Goal: Task Accomplishment & Management: Use online tool/utility

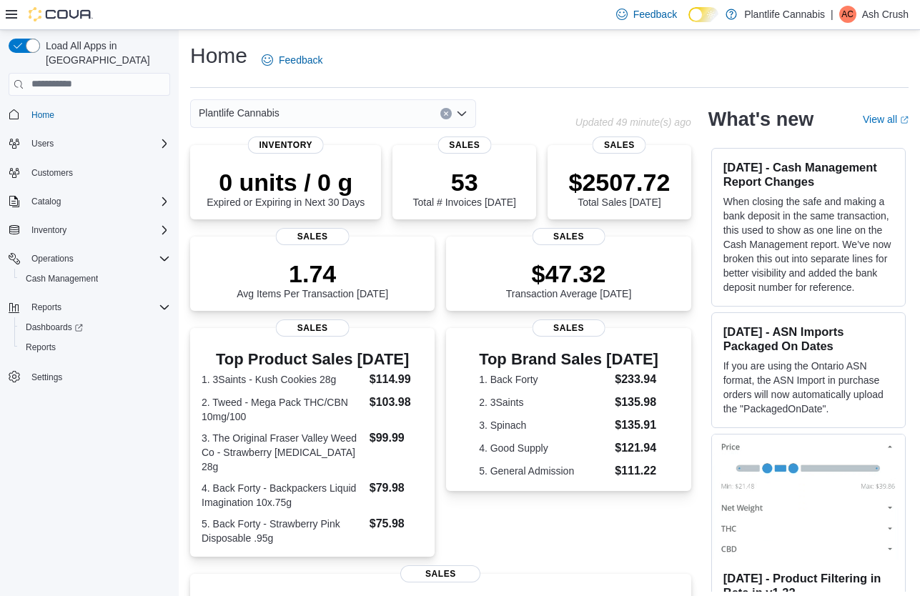
scroll to position [253, 0]
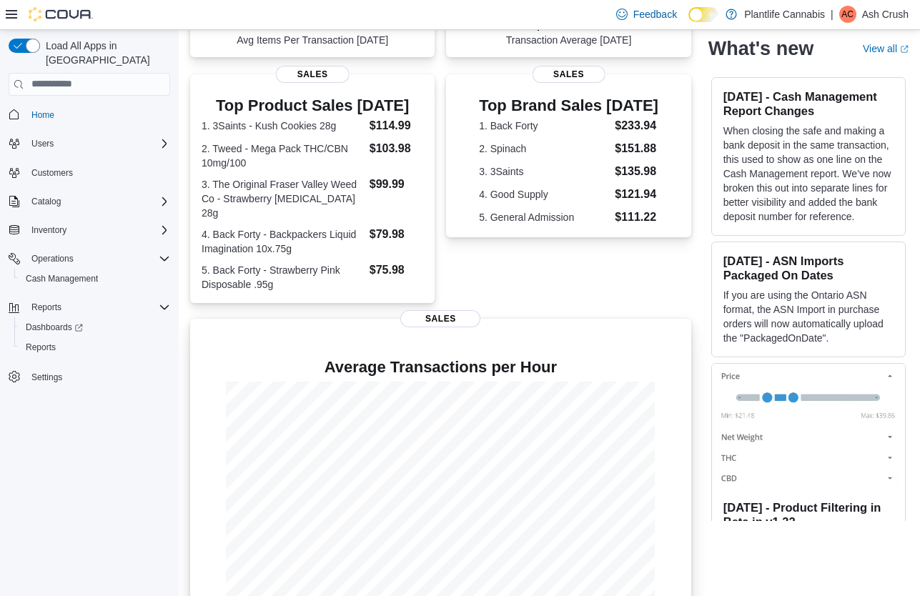
scroll to position [267, 0]
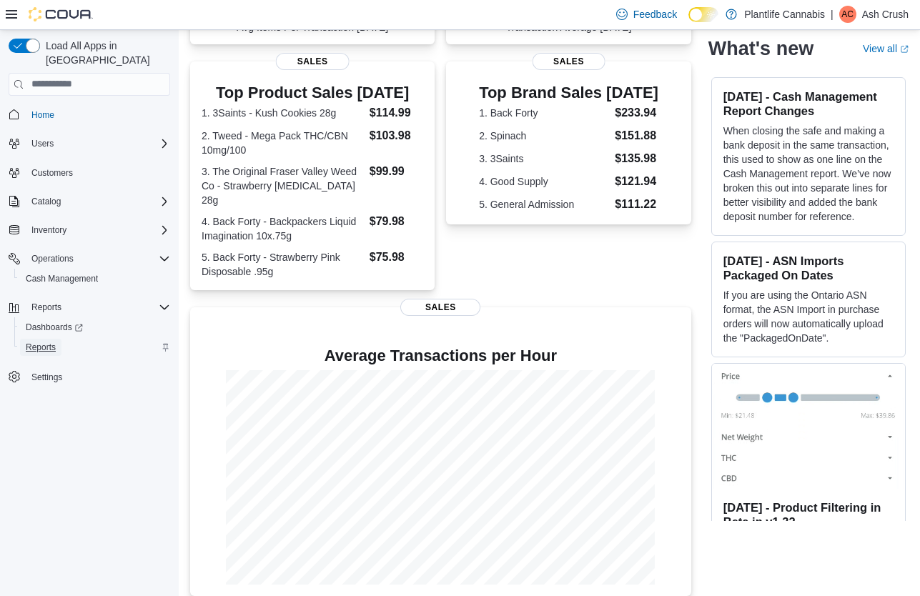
click at [38, 342] on span "Reports" at bounding box center [41, 347] width 30 height 11
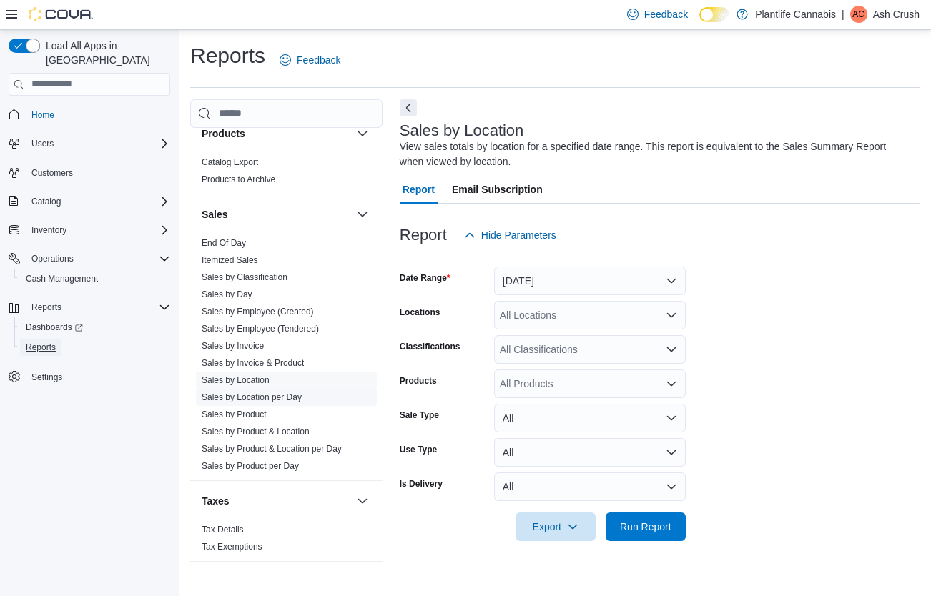
scroll to position [769, 0]
click at [288, 324] on link "Sales by Employee (Tendered)" at bounding box center [260, 328] width 117 height 10
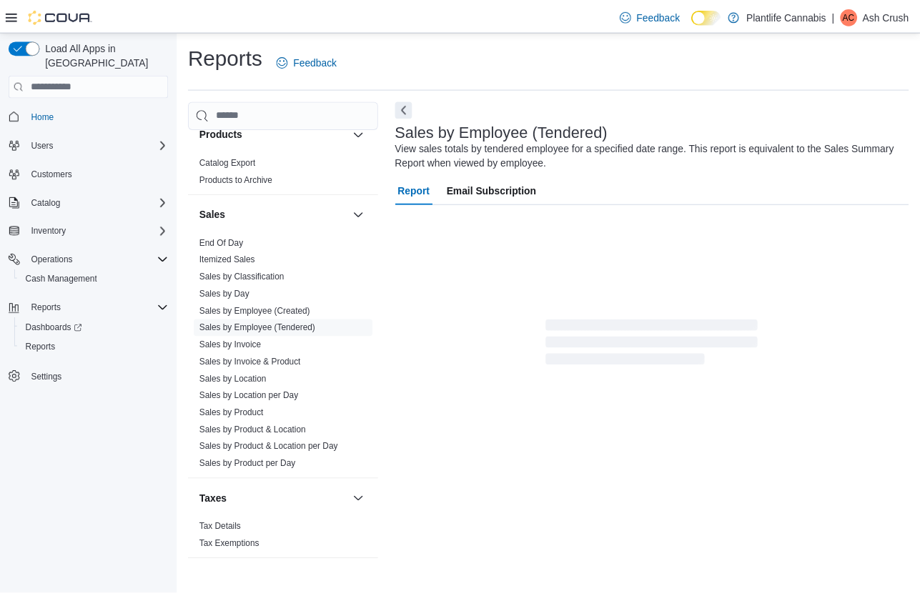
scroll to position [8, 0]
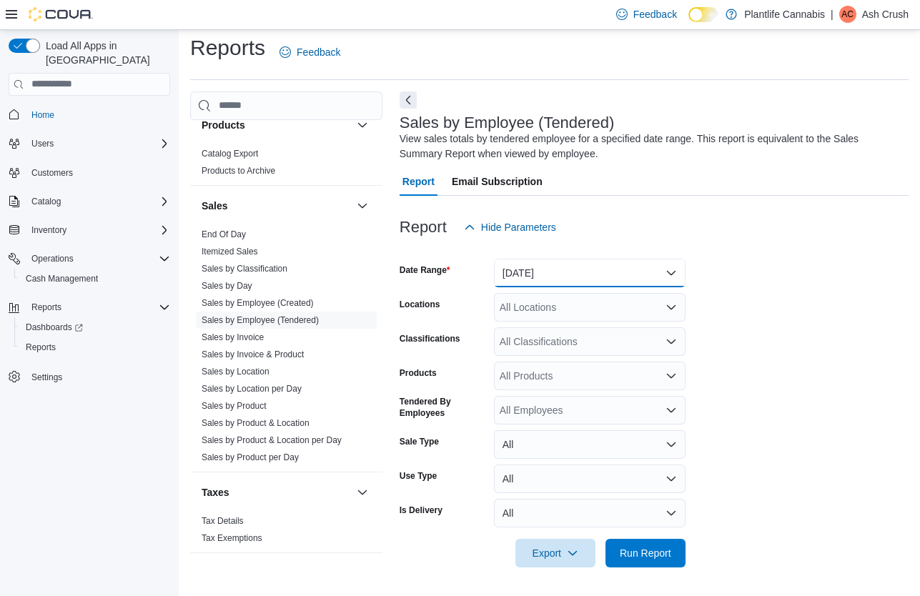
click at [559, 279] on button "Yesterday" at bounding box center [590, 273] width 192 height 29
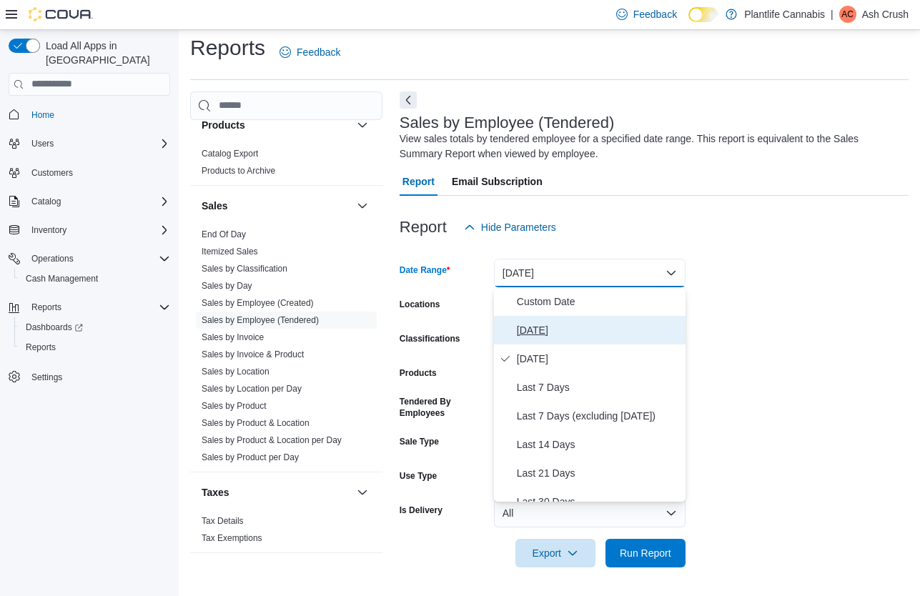
drag, startPoint x: 549, startPoint y: 331, endPoint x: 561, endPoint y: 298, distance: 35.1
click at [549, 331] on span "Today" at bounding box center [598, 330] width 163 height 17
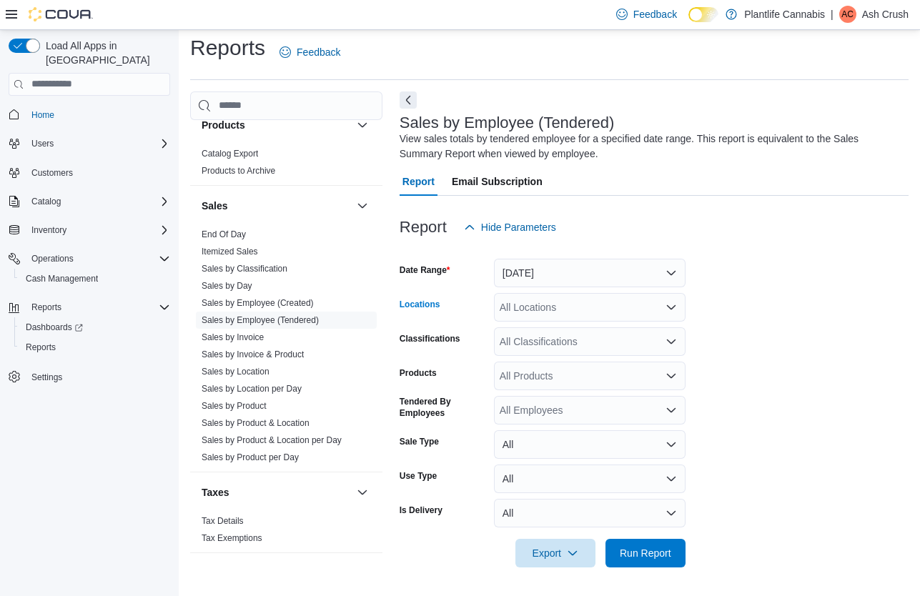
click at [559, 302] on div "All Locations" at bounding box center [590, 307] width 192 height 29
type input "**"
click at [557, 327] on span "Emerald Hills" at bounding box center [561, 332] width 59 height 14
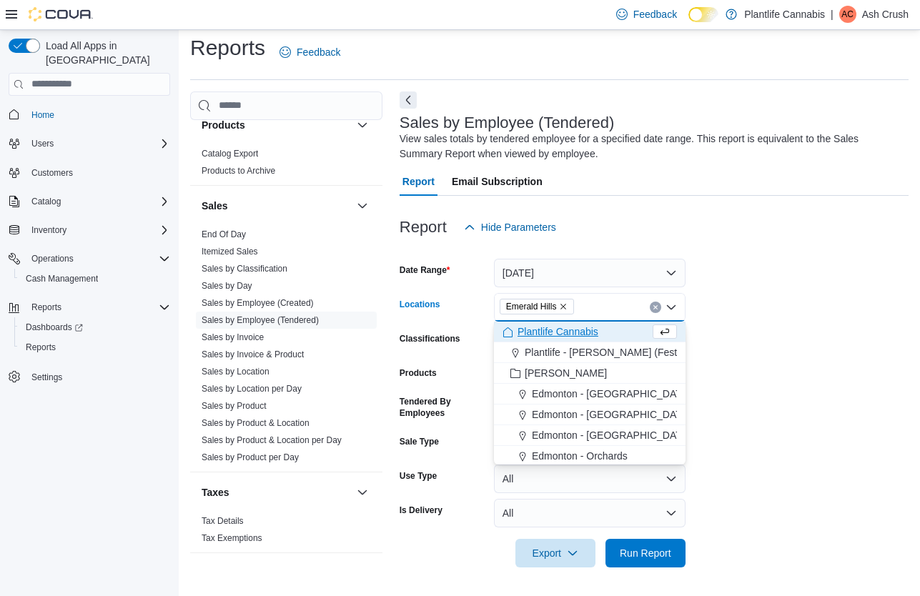
click at [718, 291] on form "Date Range Today Locations Emerald Hills Combo box. Selected. Emerald Hills. Pr…" at bounding box center [654, 405] width 509 height 326
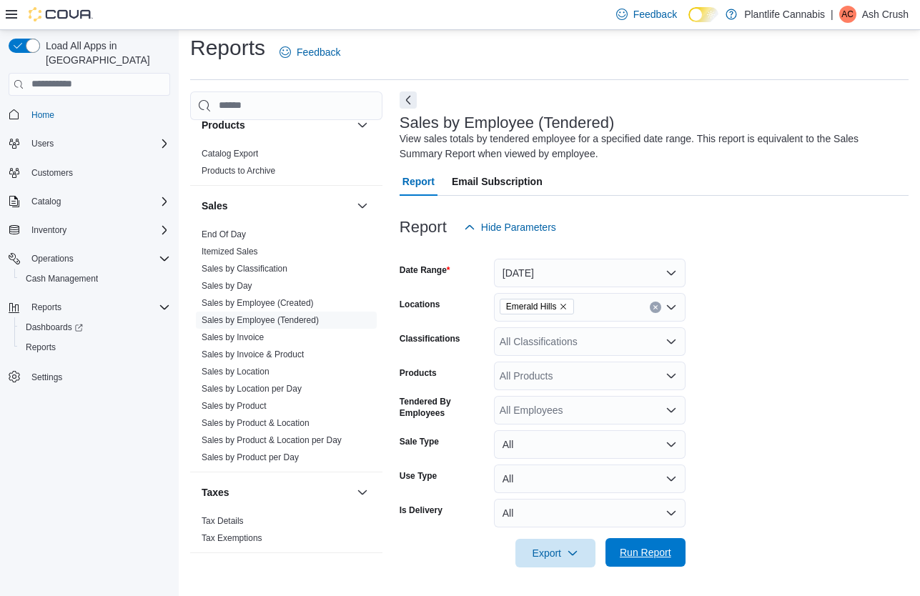
click at [656, 555] on span "Run Report" at bounding box center [645, 552] width 51 height 14
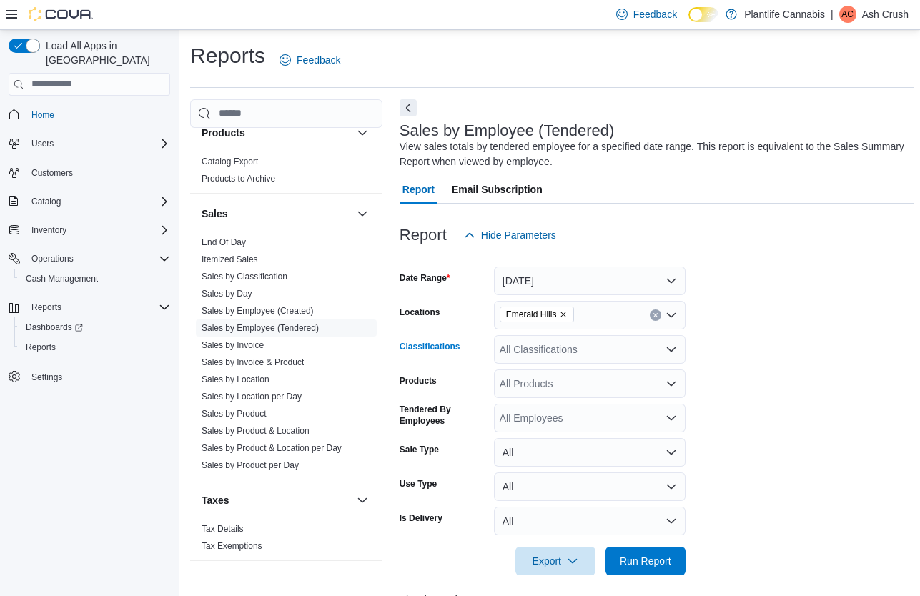
click at [625, 351] on div "All Classifications" at bounding box center [590, 349] width 192 height 29
type input "***"
click at [605, 375] on div "Accessory Group" at bounding box center [590, 374] width 174 height 14
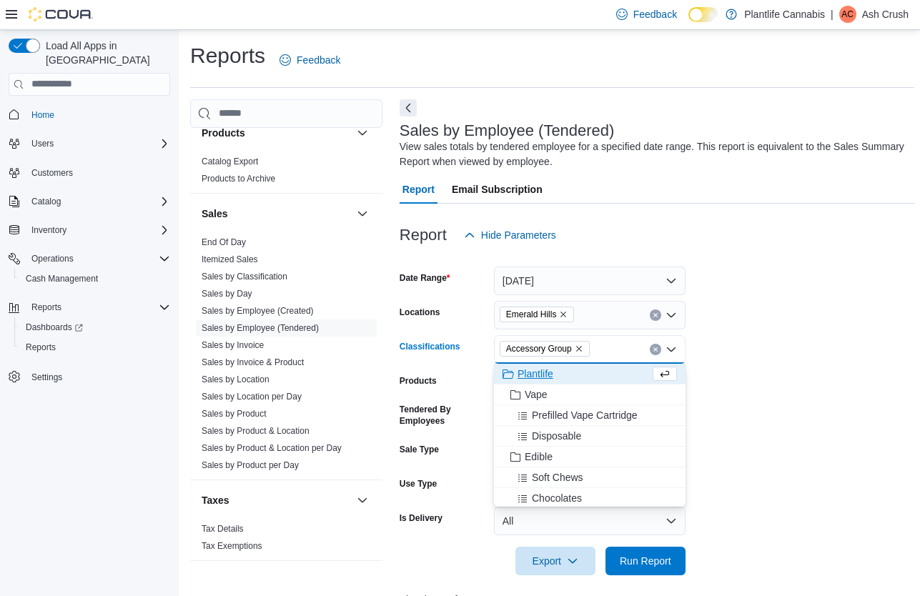
click at [811, 355] on form "Date Range Today Locations Emerald Hills Classifications Accessory Group Combo …" at bounding box center [657, 412] width 515 height 326
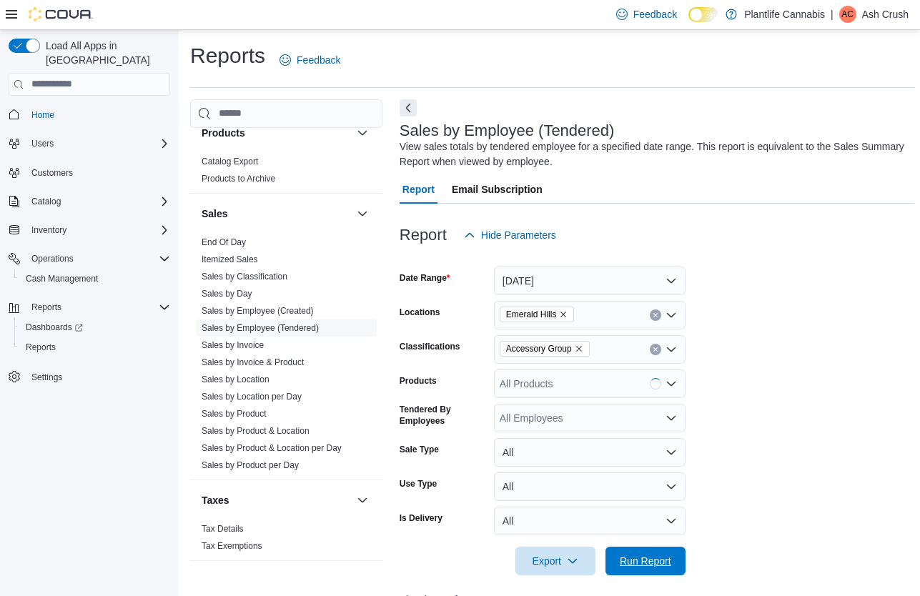
drag, startPoint x: 678, startPoint y: 564, endPoint x: 842, endPoint y: 404, distance: 229.5
click at [678, 564] on button "Run Report" at bounding box center [645, 561] width 80 height 29
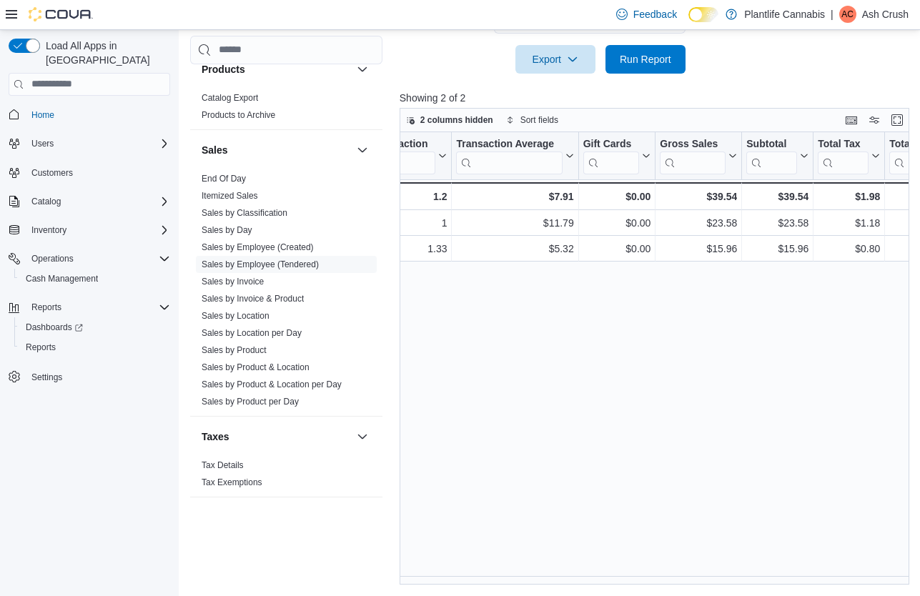
scroll to position [0, 590]
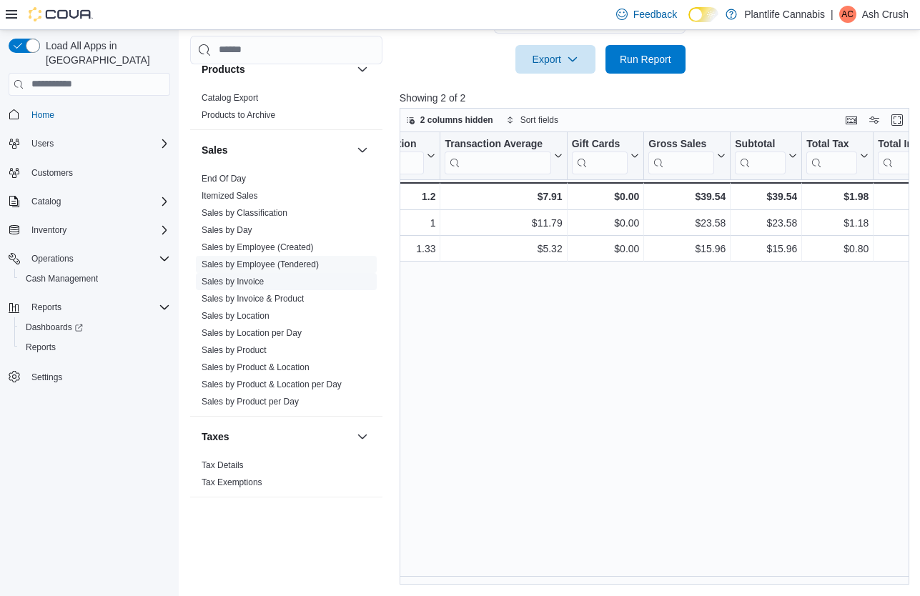
click at [254, 282] on link "Sales by Invoice" at bounding box center [233, 282] width 62 height 10
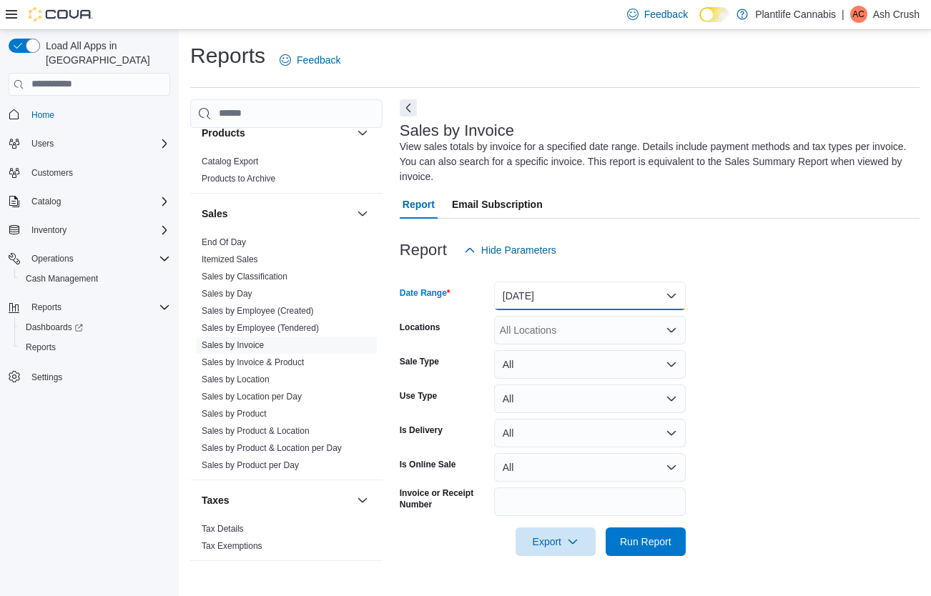
click at [586, 297] on button "Yesterday" at bounding box center [590, 296] width 192 height 29
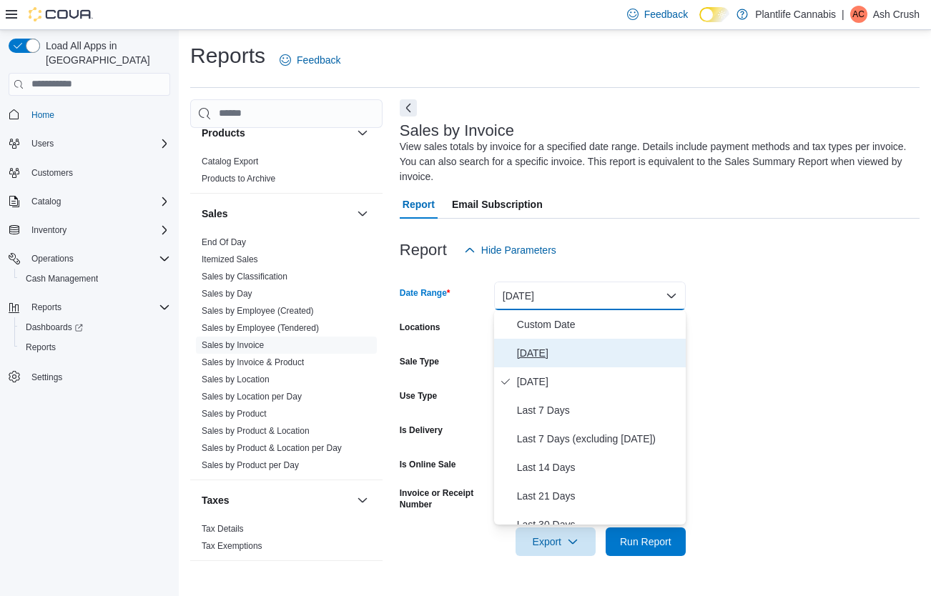
click at [568, 357] on span "Today" at bounding box center [598, 353] width 163 height 17
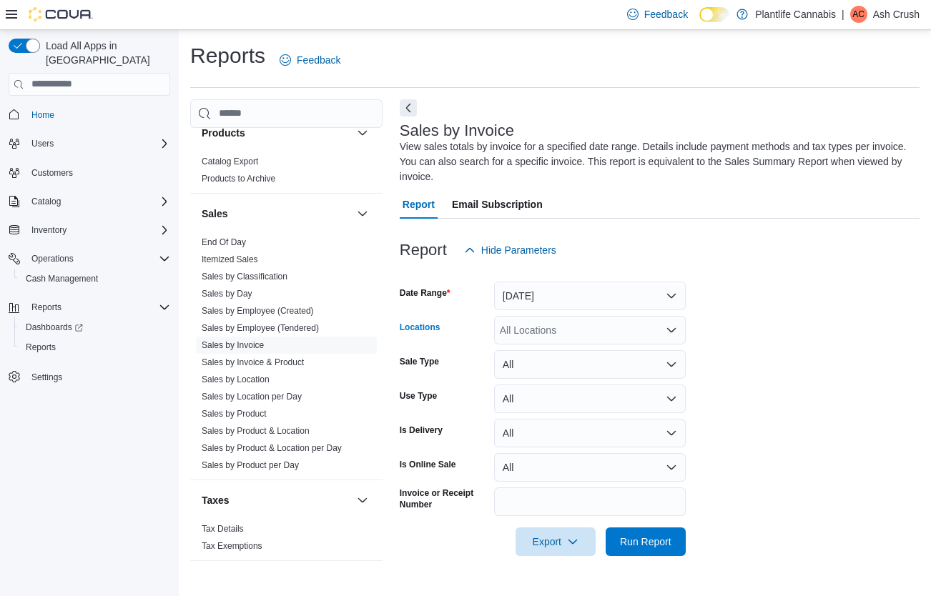
click at [578, 333] on div "All Locations" at bounding box center [590, 330] width 192 height 29
type input "**"
click at [570, 350] on span "Emerald Hills" at bounding box center [561, 354] width 59 height 14
drag, startPoint x: 850, startPoint y: 308, endPoint x: 743, endPoint y: 420, distance: 155.2
click at [848, 316] on form "Date Range Today Locations Emerald Hills Sale Type All Use Type All Is Delivery…" at bounding box center [660, 410] width 520 height 292
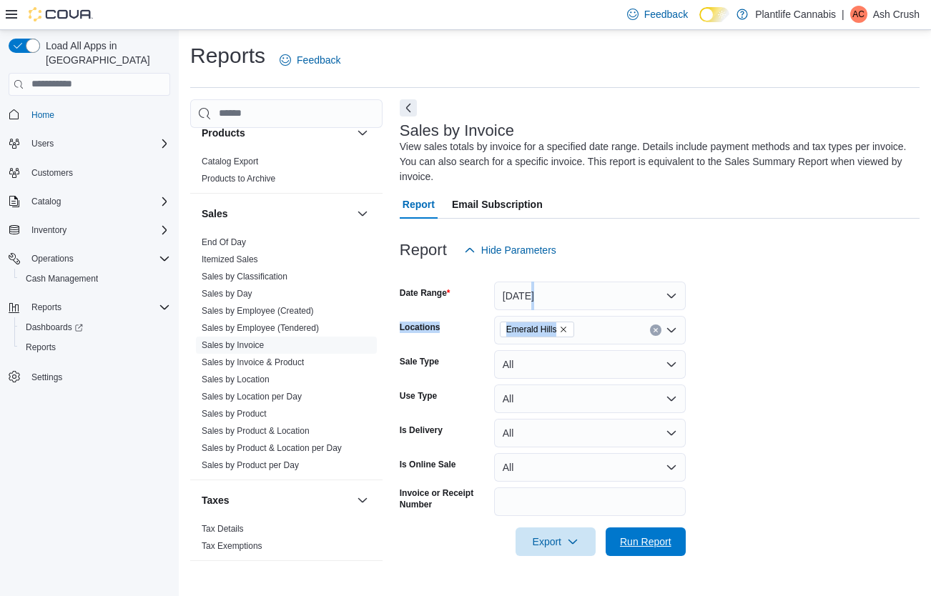
click at [648, 540] on span "Run Report" at bounding box center [645, 542] width 51 height 14
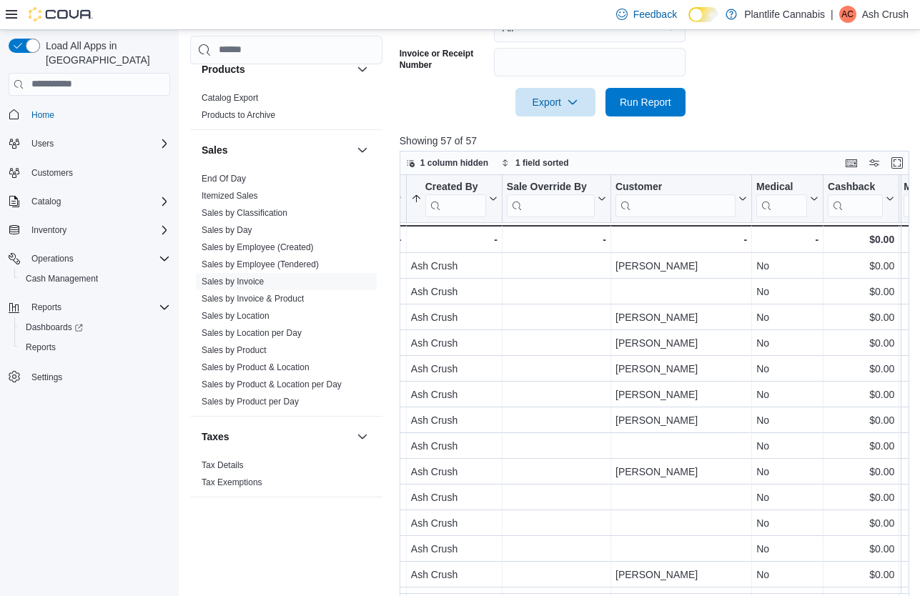
scroll to position [439, 0]
click at [493, 203] on icon at bounding box center [491, 199] width 11 height 9
click at [467, 252] on span "Sort A-Z" at bounding box center [452, 254] width 29 height 11
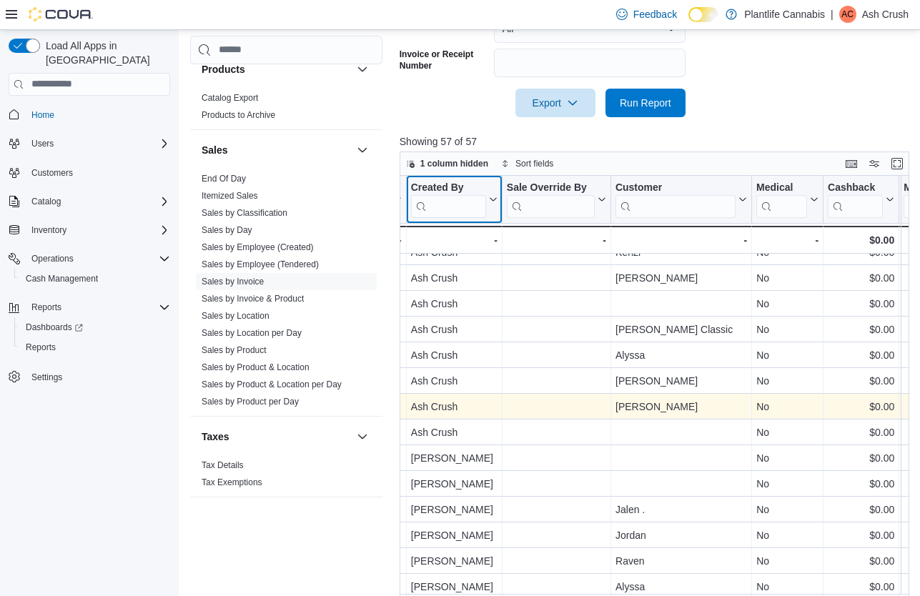
scroll to position [581, 2016]
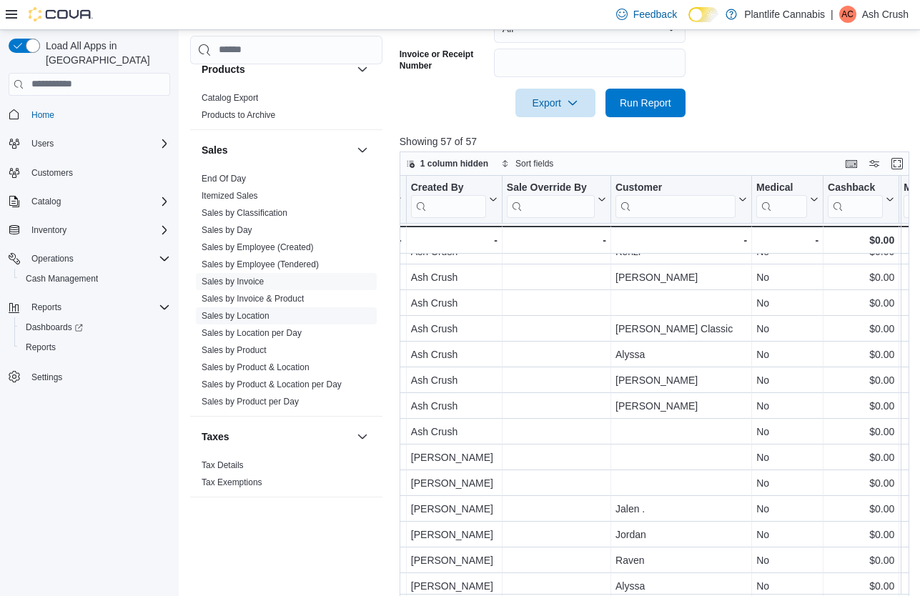
click at [254, 317] on link "Sales by Location" at bounding box center [236, 316] width 68 height 10
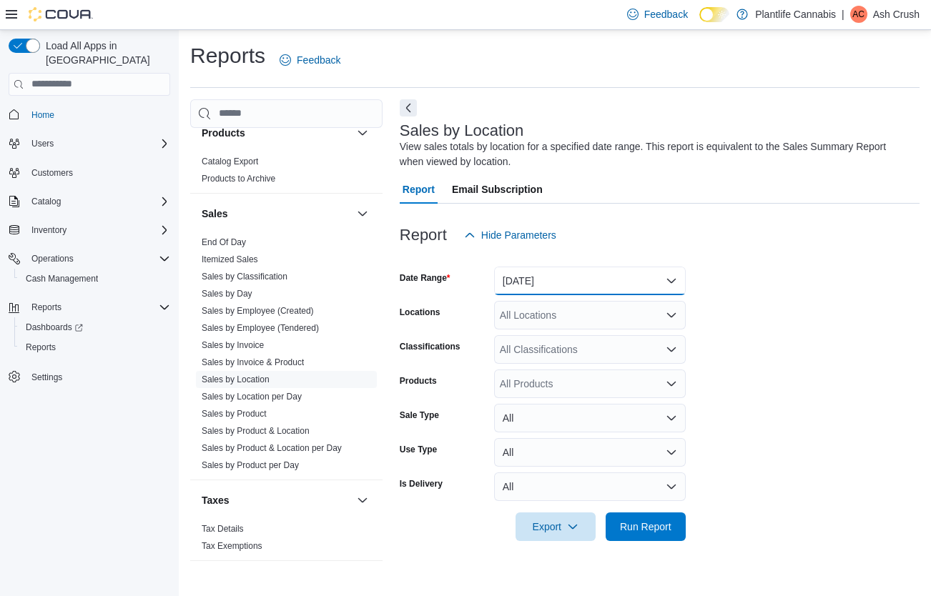
click at [563, 287] on button "Yesterday" at bounding box center [590, 281] width 192 height 29
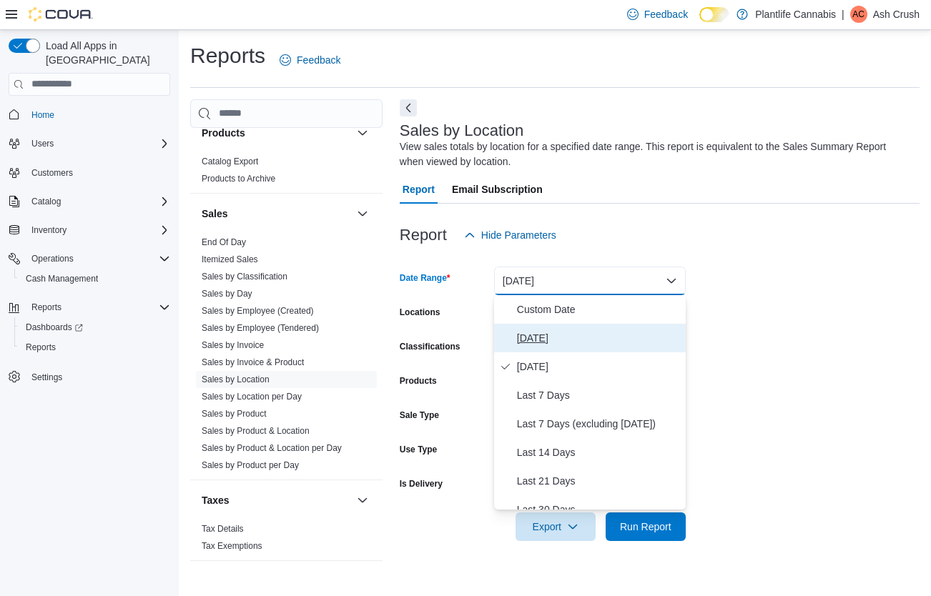
click at [521, 343] on span "Today" at bounding box center [598, 338] width 163 height 17
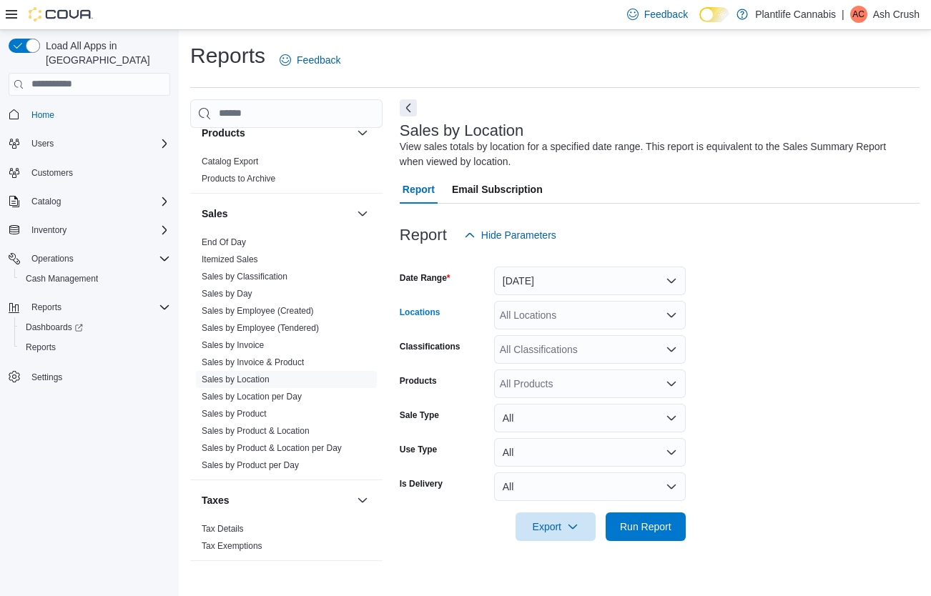
click at [565, 312] on div "All Locations" at bounding box center [590, 315] width 192 height 29
type input "**"
click at [590, 332] on span "Emerald Hills" at bounding box center [561, 339] width 59 height 14
click at [754, 300] on form "Date Range Today Locations Emerald Hills Classifications All Classifications Pr…" at bounding box center [660, 395] width 520 height 292
click at [647, 518] on span "Run Report" at bounding box center [645, 526] width 63 height 29
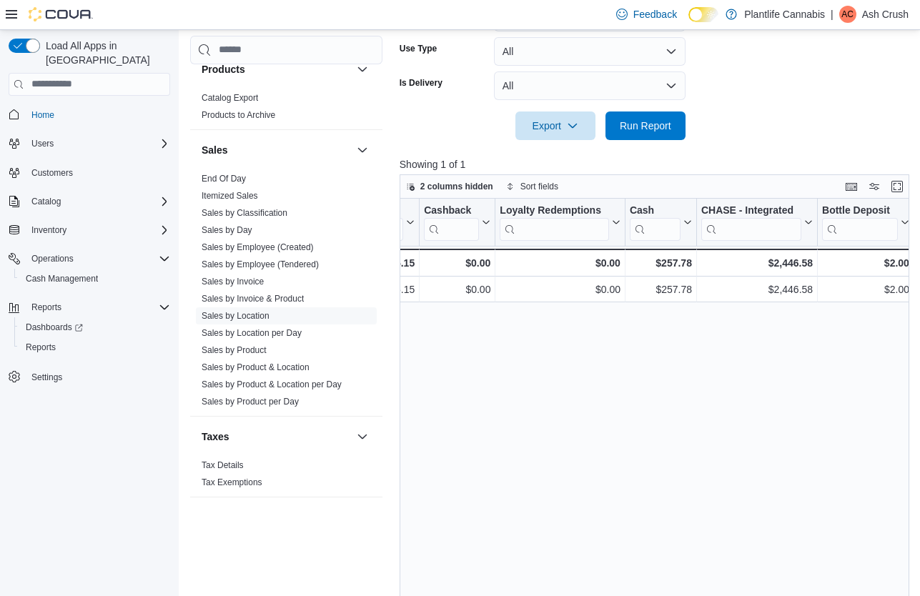
scroll to position [144, 0]
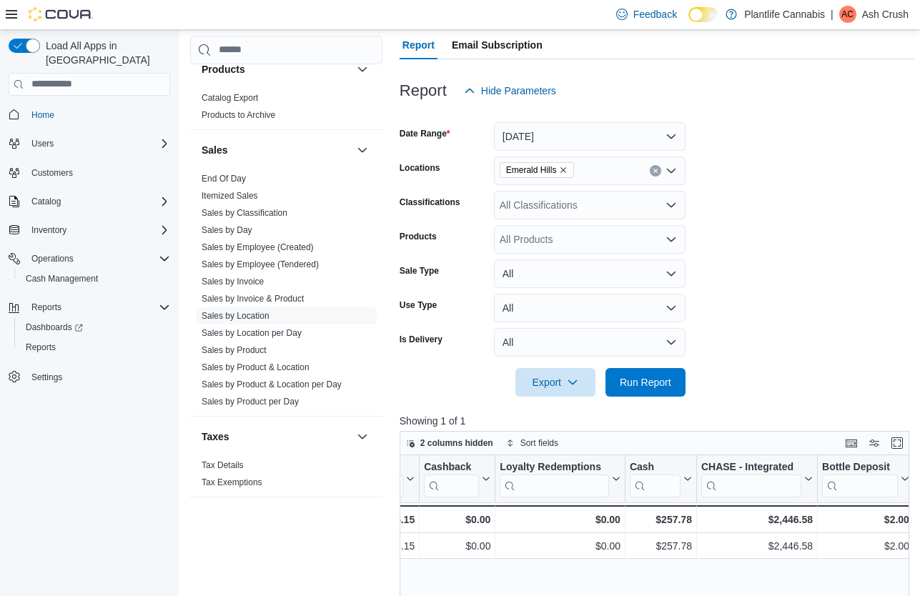
click at [611, 212] on div "All Classifications" at bounding box center [590, 205] width 192 height 29
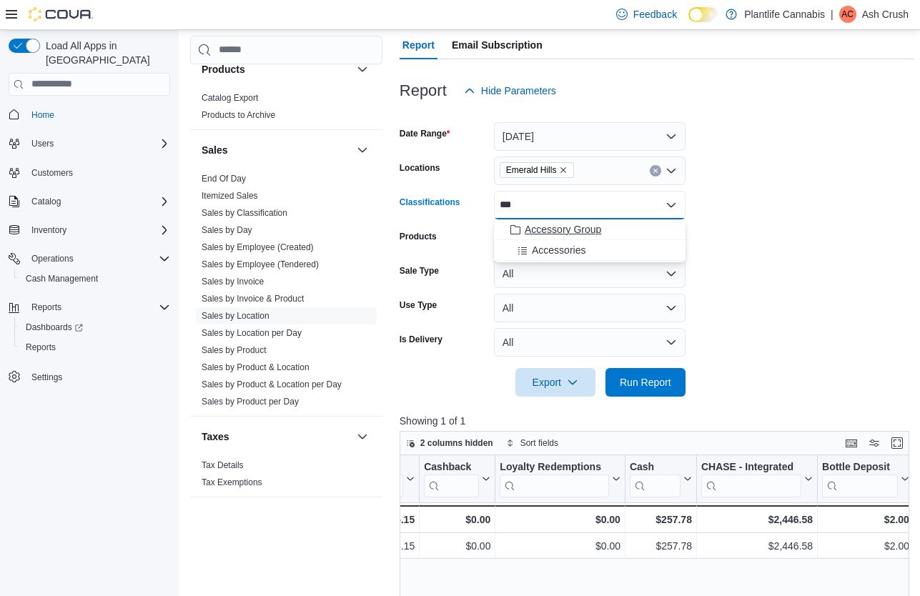
type input "***"
click at [555, 229] on span "Accessory Group" at bounding box center [563, 229] width 76 height 14
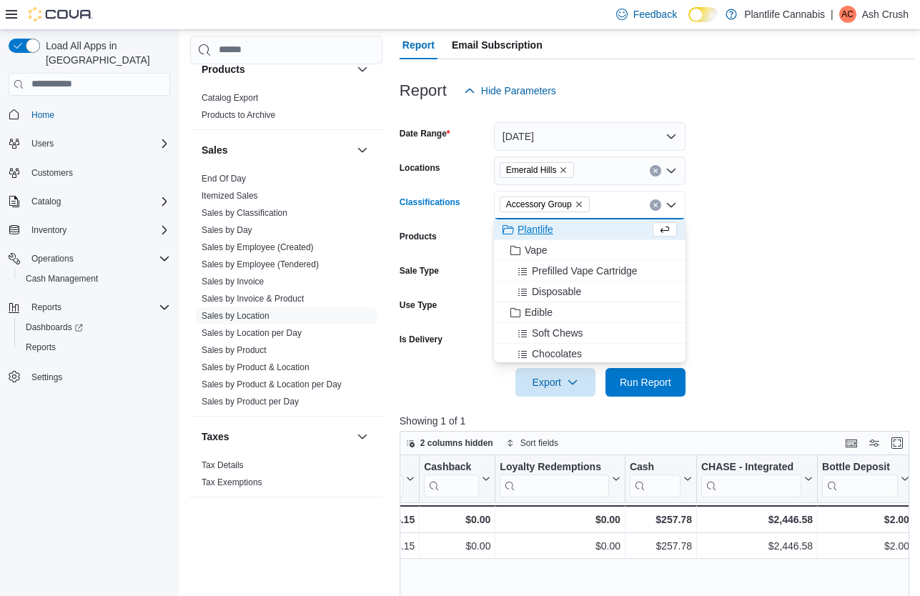
click at [791, 228] on form "Date Range Today Locations Emerald Hills Classifications Accessory Group Combo …" at bounding box center [657, 251] width 515 height 292
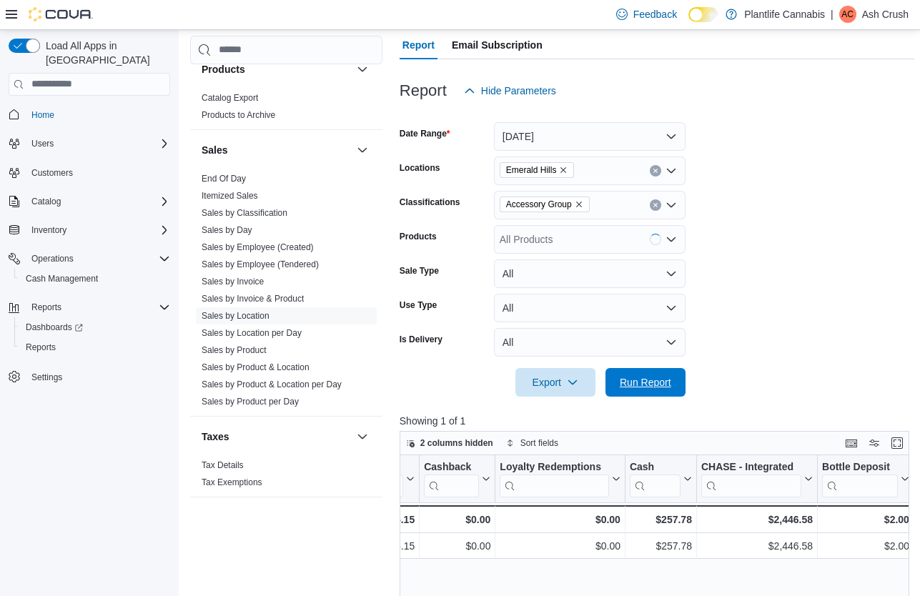
drag, startPoint x: 668, startPoint y: 381, endPoint x: 709, endPoint y: 342, distance: 56.1
click at [668, 381] on span "Run Report" at bounding box center [645, 382] width 51 height 14
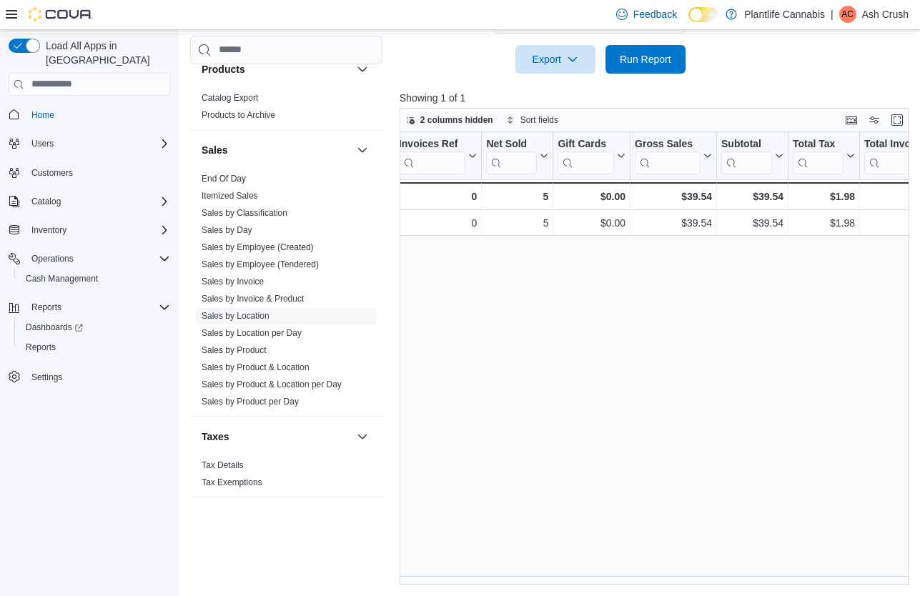
scroll to position [0, 208]
